Goal: Navigation & Orientation: Find specific page/section

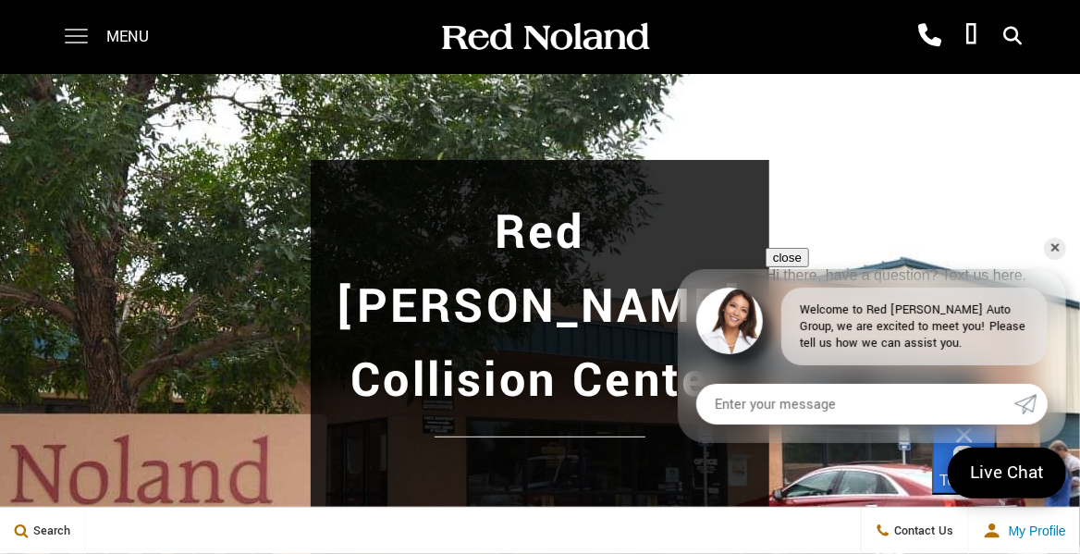
click at [68, 36] on span at bounding box center [76, 37] width 23 height 74
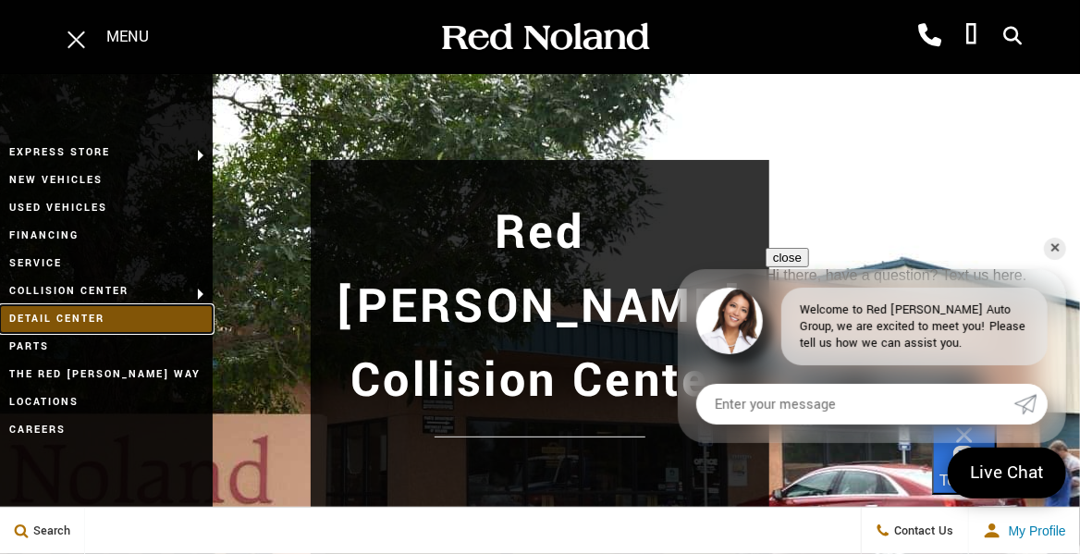
click at [52, 317] on link "Detail Center" at bounding box center [106, 319] width 213 height 28
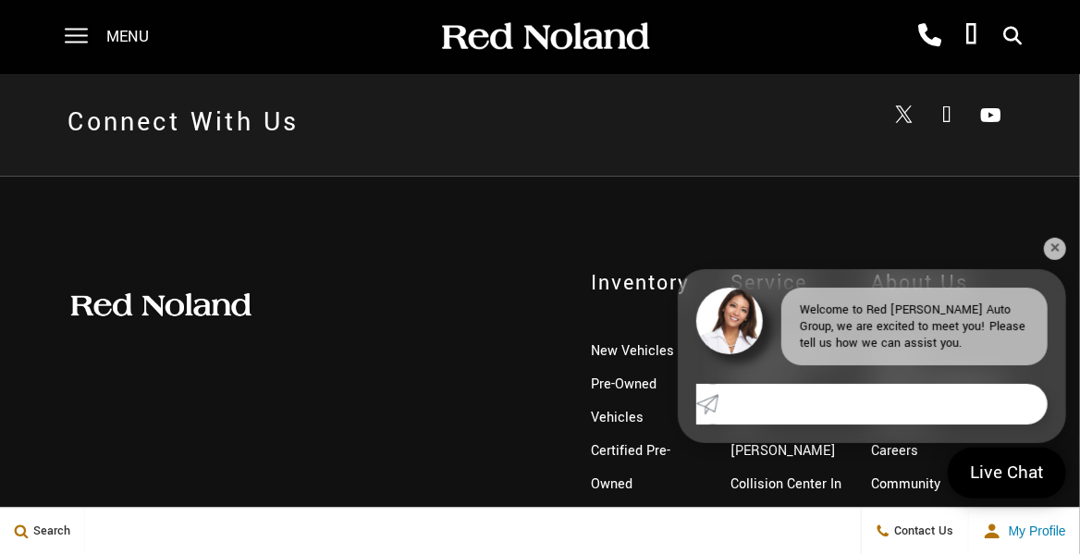
scroll to position [7004, 0]
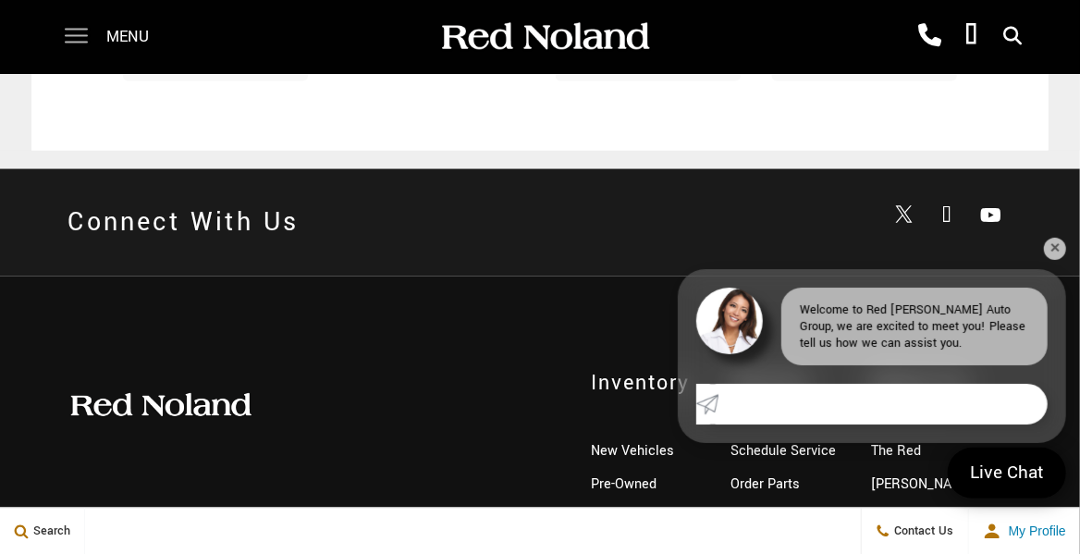
click at [76, 33] on span at bounding box center [76, 37] width 23 height 74
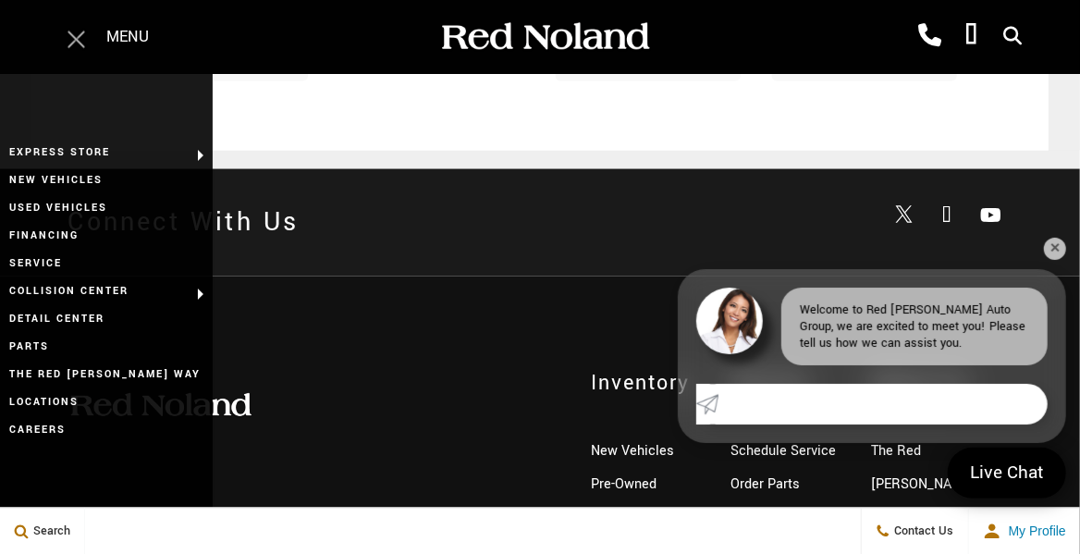
click at [79, 43] on span at bounding box center [76, 40] width 18 height 18
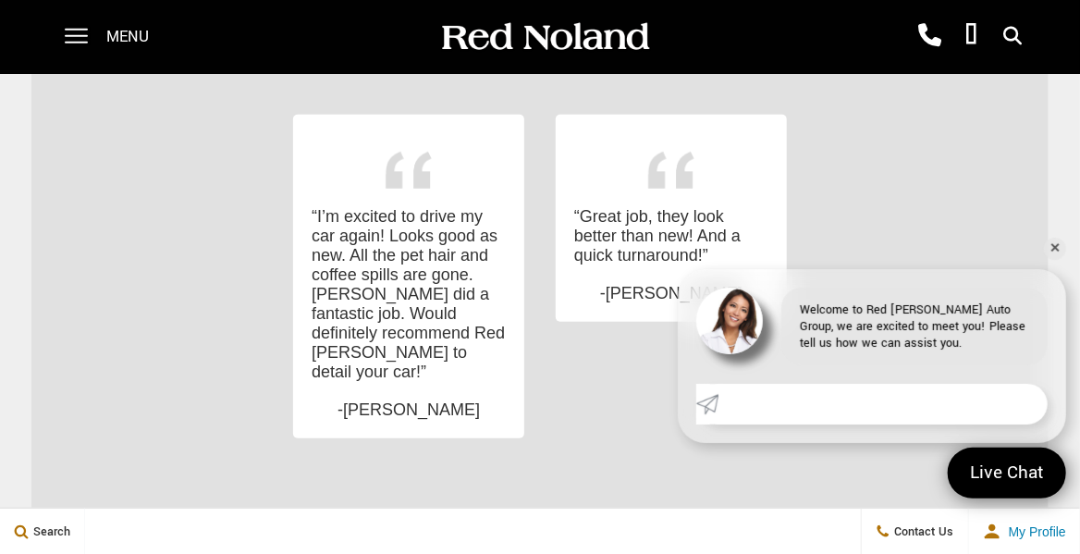
scroll to position [6018, 0]
